Goal: Information Seeking & Learning: Learn about a topic

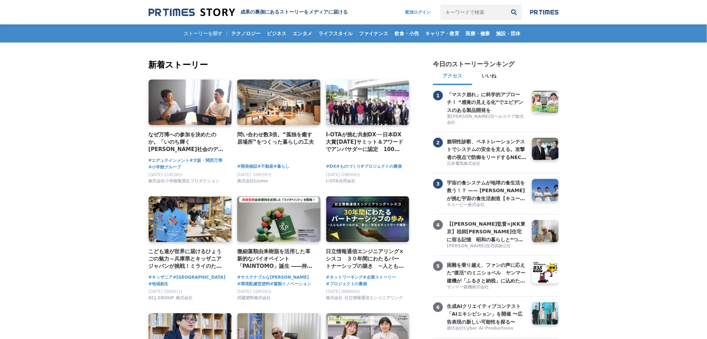
click at [441, 13] on input "キーワードで検索" at bounding box center [474, 12] width 66 height 15
click at [458, 44] on span "[PERSON_NAME]研究所" at bounding box center [473, 47] width 55 height 6
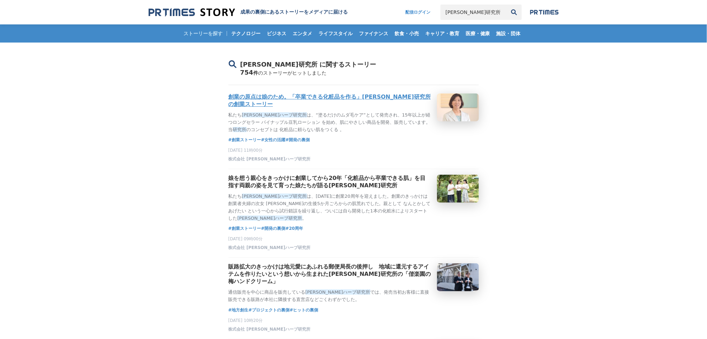
click at [298, 96] on h3 "創業の原点は娘のため。「卒業できる化粧品を作る」鈴木ハーブ研究所の創業ストーリー" at bounding box center [330, 101] width 203 height 15
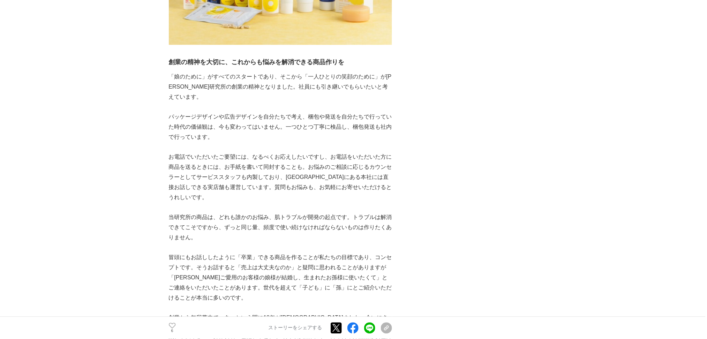
scroll to position [1349, 0]
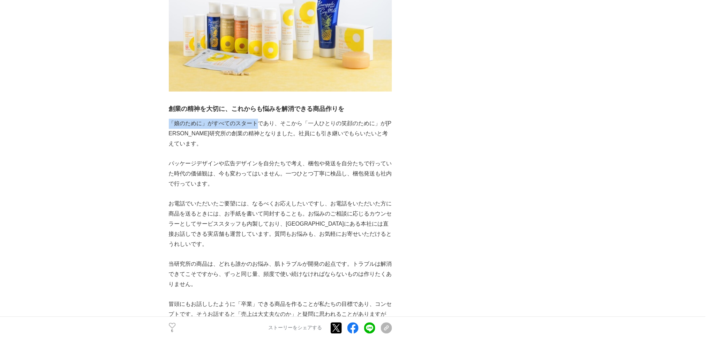
drag, startPoint x: 170, startPoint y: 124, endPoint x: 258, endPoint y: 124, distance: 87.9
click at [258, 124] on p "「娘のために」がすべてのスタートであり、そこから「一人ひとりの笑顔のために」が鈴木ハーブ研究所の創業の精神となりました。社員にも引き継いでもらいたいと考えてい…" at bounding box center [280, 134] width 223 height 30
copy p "「娘のために」がすべてのスタート"
drag, startPoint x: 261, startPoint y: 110, endPoint x: 342, endPoint y: 112, distance: 81.3
click at [342, 112] on strong "創業の精神を大切に、これからも悩みを解消できる商品作りを" at bounding box center [257, 109] width 176 height 7
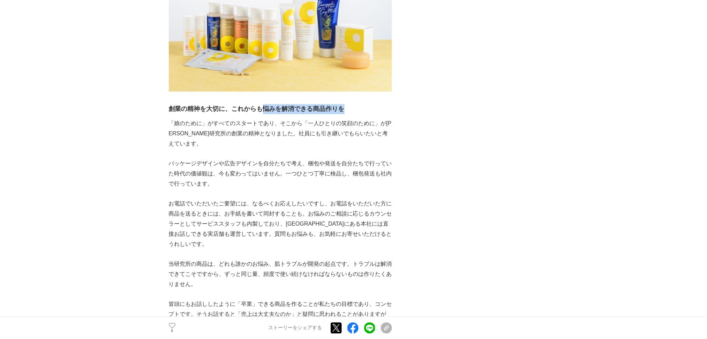
copy strong "悩みを解消できる商品作りを"
